Goal: Task Accomplishment & Management: Use online tool/utility

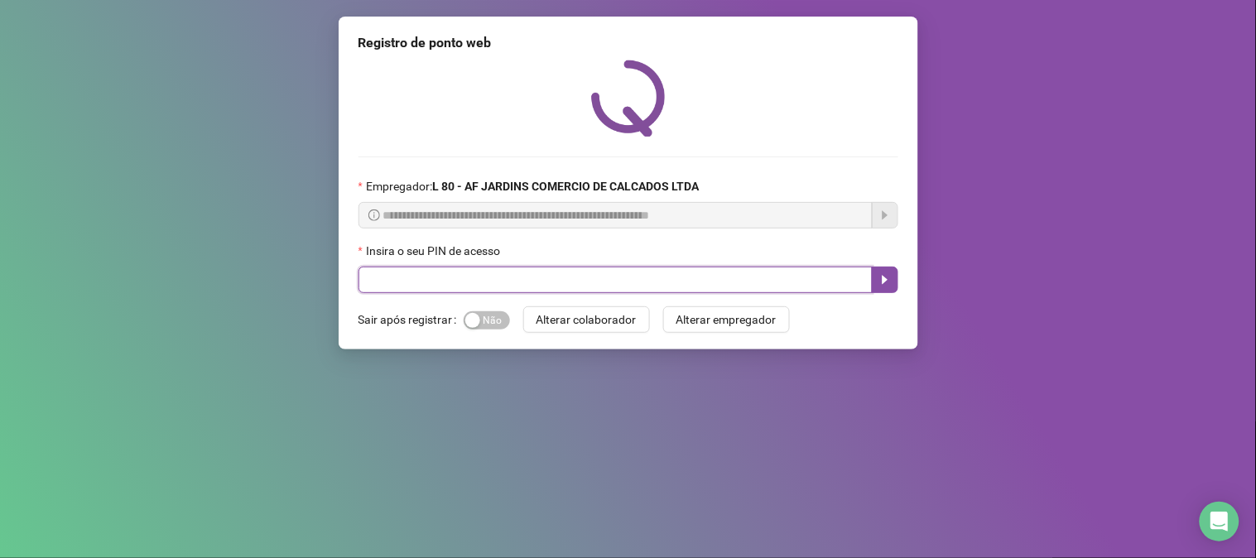
click at [654, 280] on input "text" at bounding box center [615, 280] width 514 height 26
type input "*****"
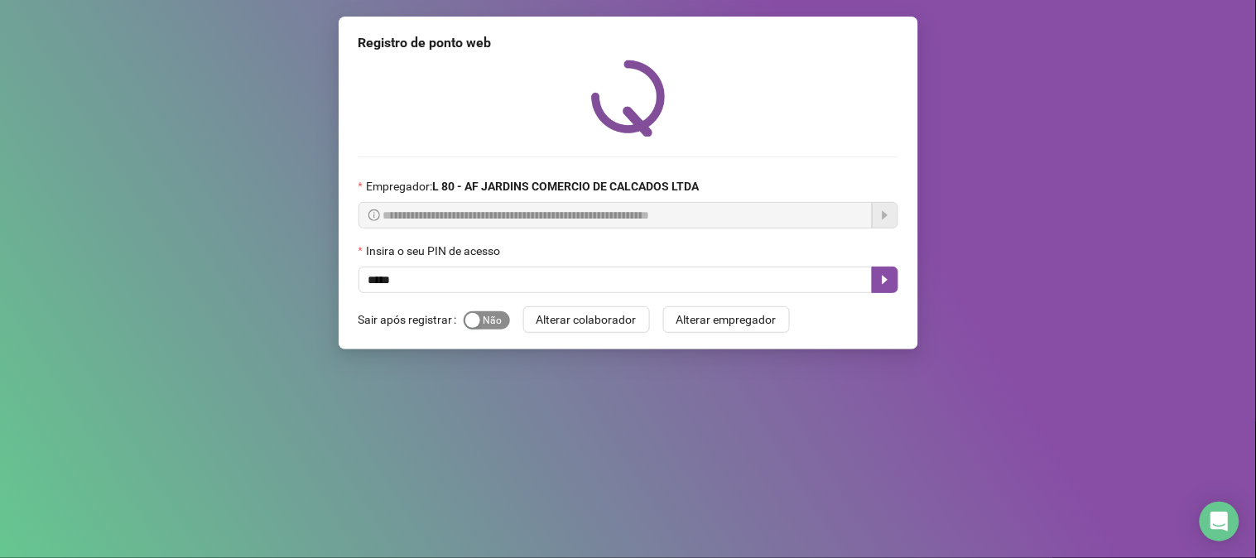
click at [478, 325] on button "Sim Não" at bounding box center [487, 320] width 46 height 18
click at [892, 288] on button "button" at bounding box center [885, 280] width 26 height 26
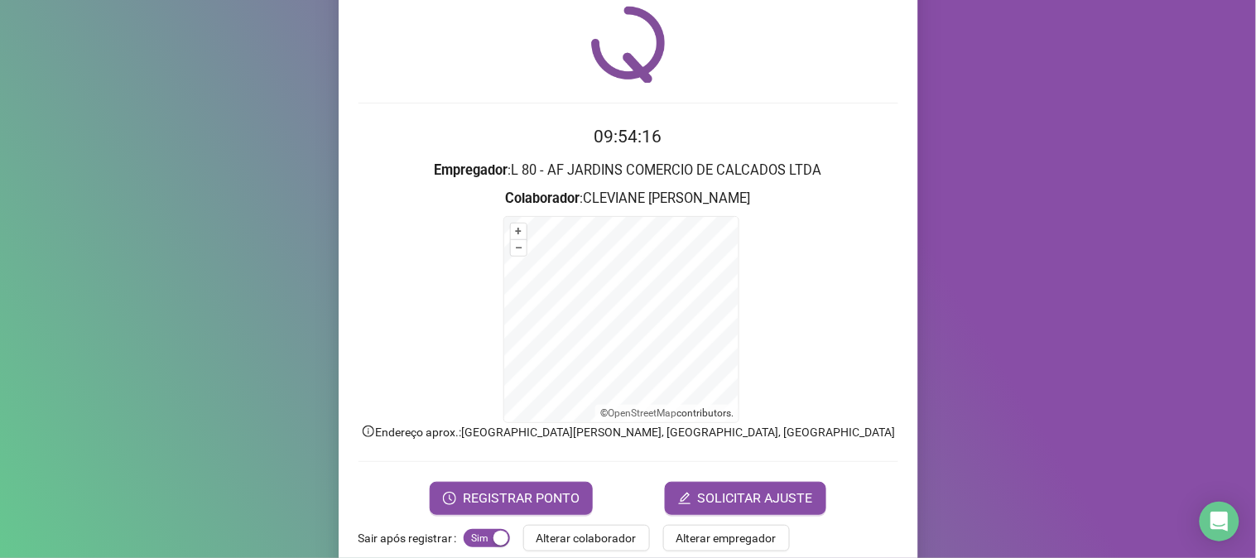
scroll to position [83, 0]
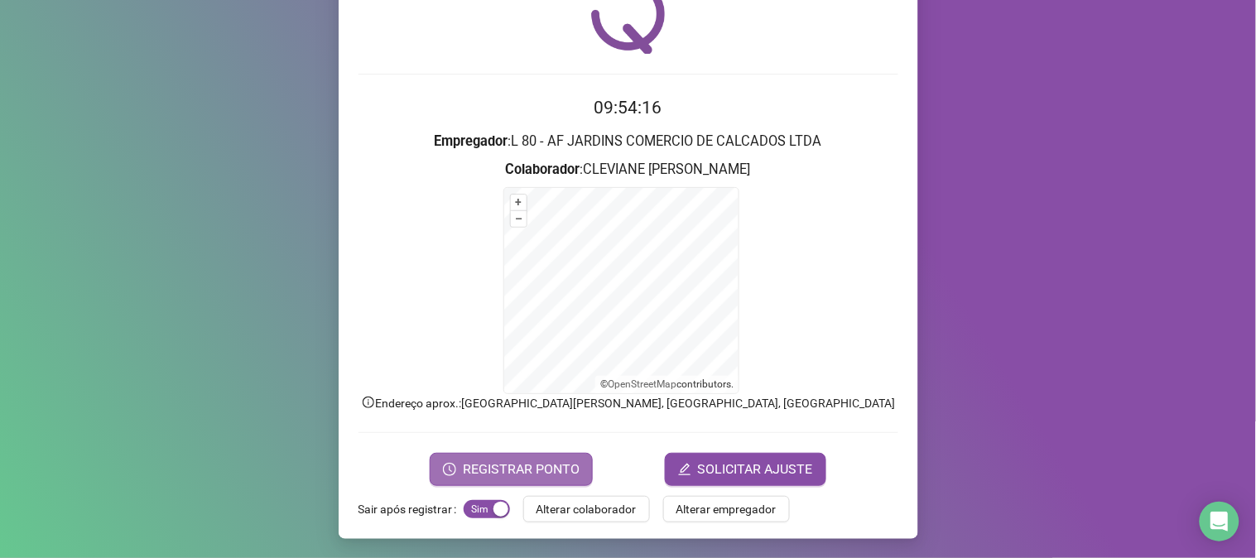
click at [550, 470] on span "REGISTRAR PONTO" at bounding box center [521, 469] width 117 height 20
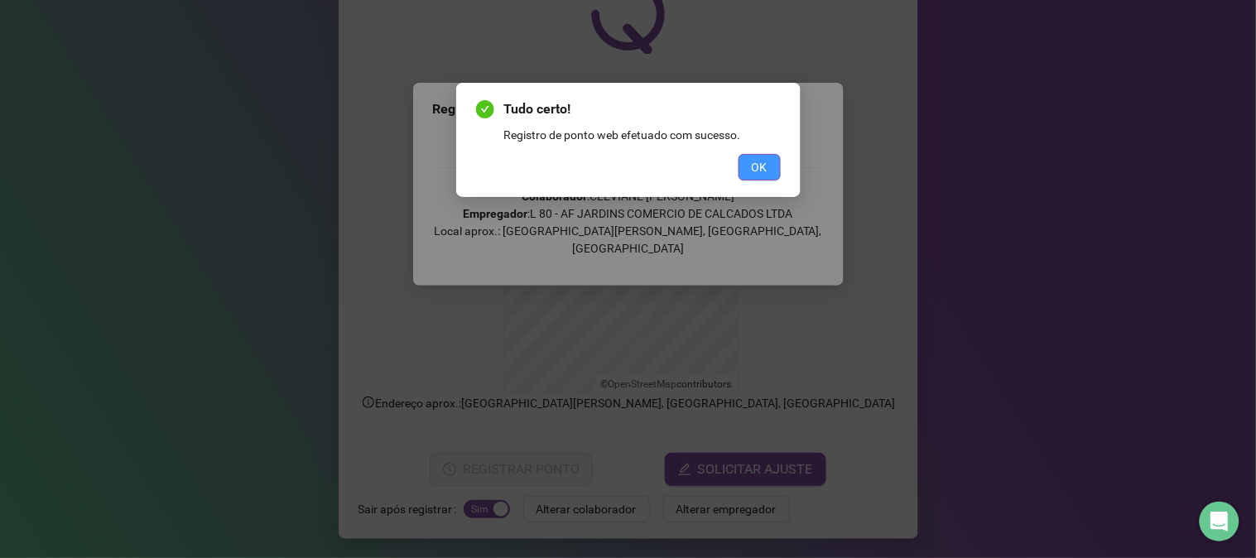
click at [758, 162] on span "OK" at bounding box center [760, 167] width 16 height 18
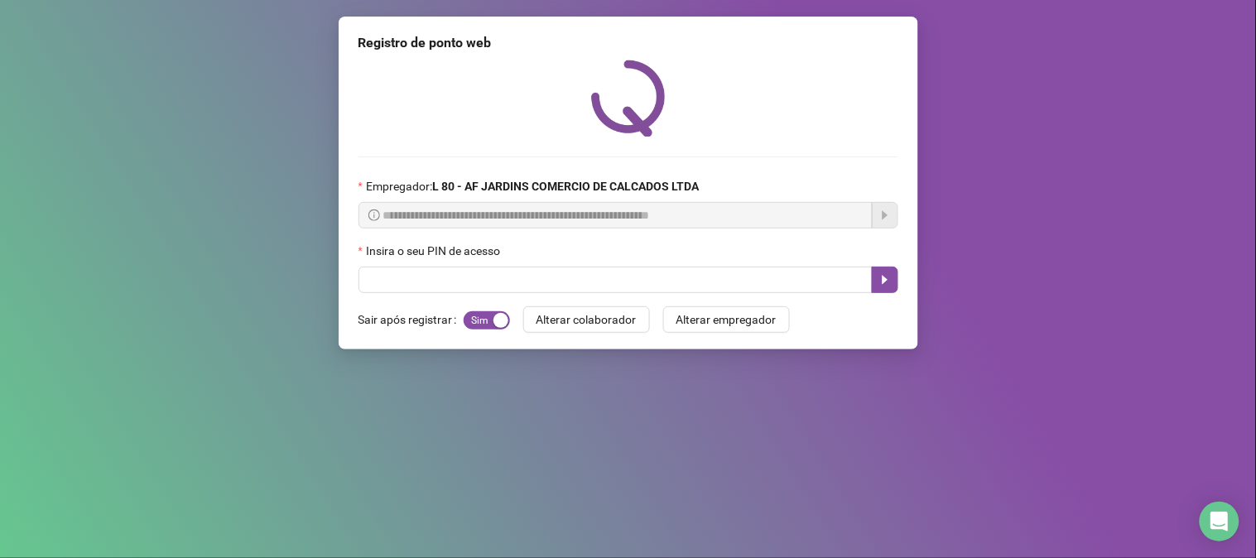
scroll to position [0, 0]
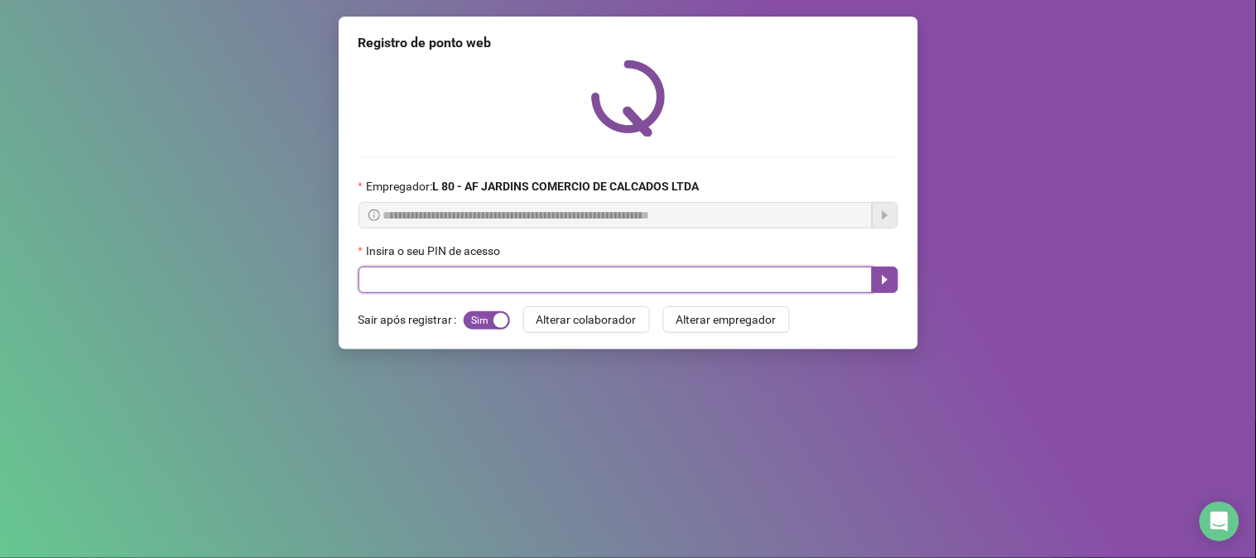
click at [738, 273] on input "text" at bounding box center [615, 280] width 514 height 26
type input "*****"
click at [887, 290] on button "button" at bounding box center [885, 280] width 26 height 26
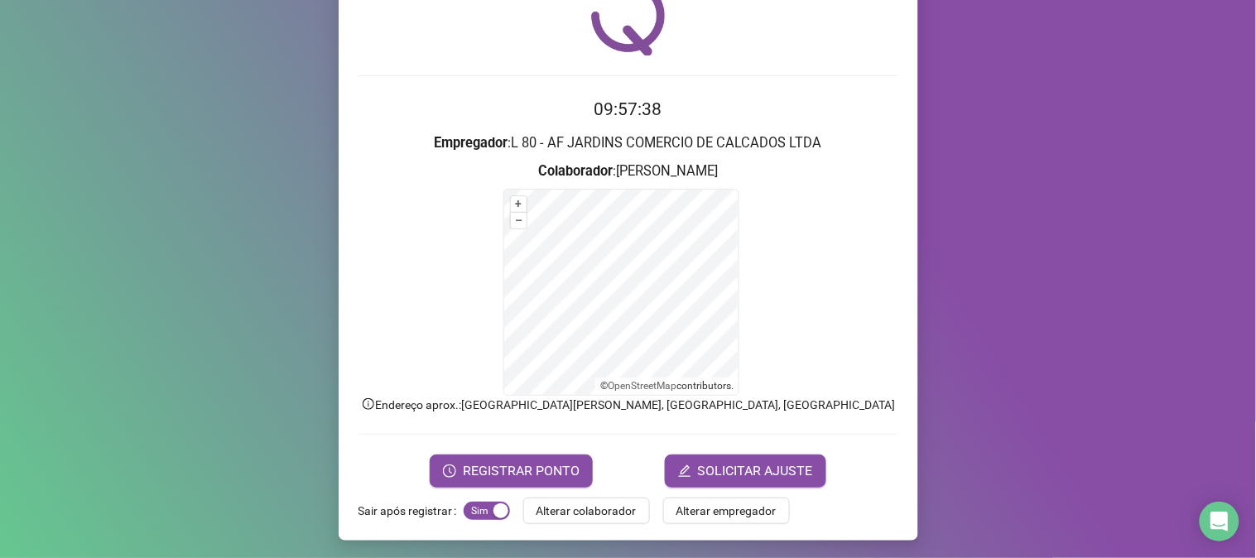
scroll to position [83, 0]
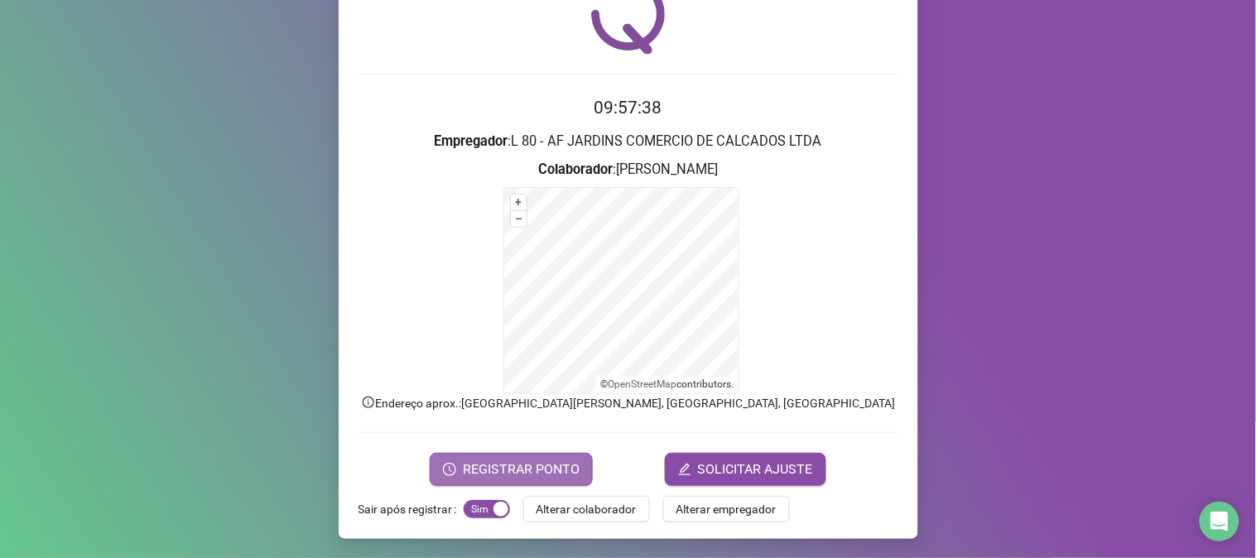
click at [527, 469] on span "REGISTRAR PONTO" at bounding box center [521, 469] width 117 height 20
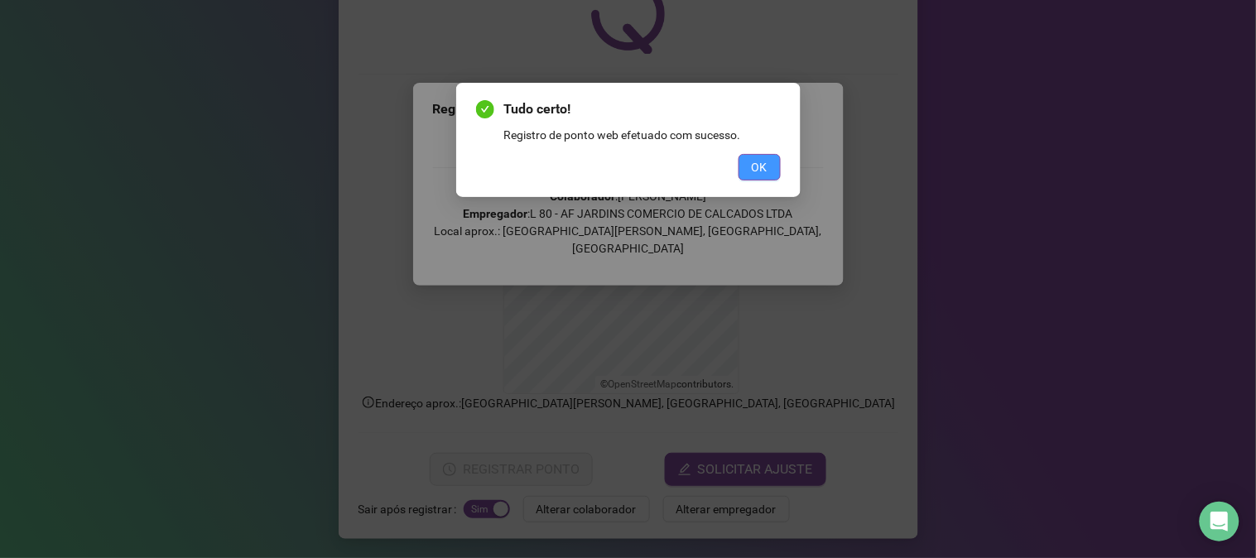
click at [763, 166] on span "OK" at bounding box center [760, 167] width 16 height 18
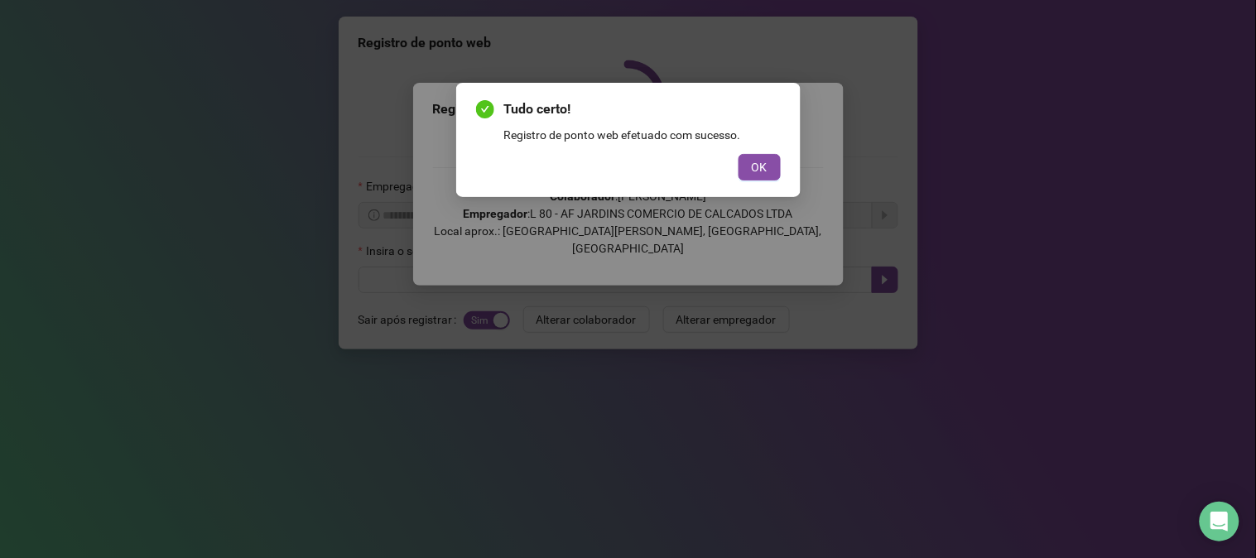
scroll to position [0, 0]
